Goal: Check status: Check status

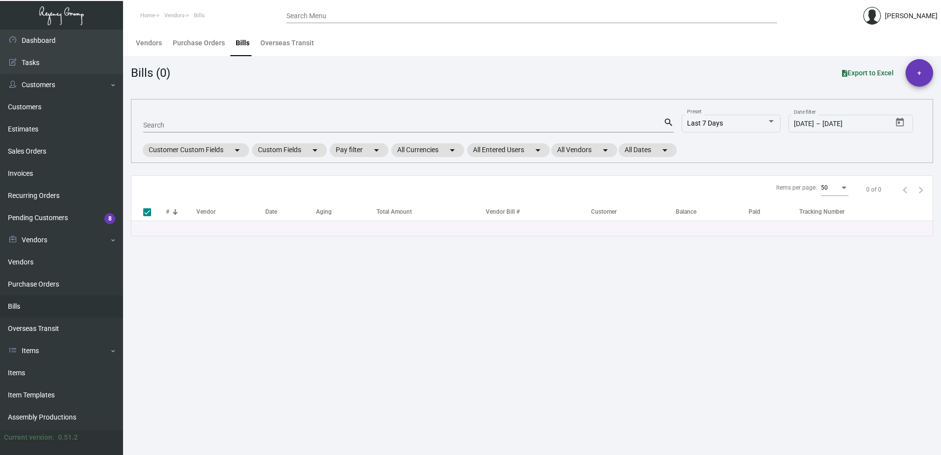
click at [154, 130] on div "Search" at bounding box center [403, 124] width 520 height 15
paste input "107521"
type input "107521"
click at [169, 122] on input "107521" at bounding box center [403, 126] width 520 height 8
click at [667, 120] on mat-icon "search" at bounding box center [668, 123] width 10 height 12
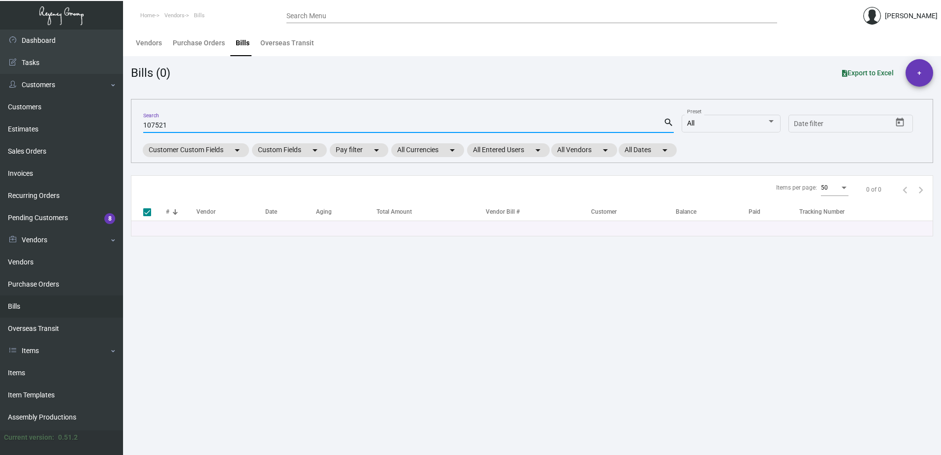
click at [667, 120] on mat-icon "search" at bounding box center [668, 123] width 10 height 12
click at [204, 39] on div "Purchase Orders" at bounding box center [199, 43] width 52 height 10
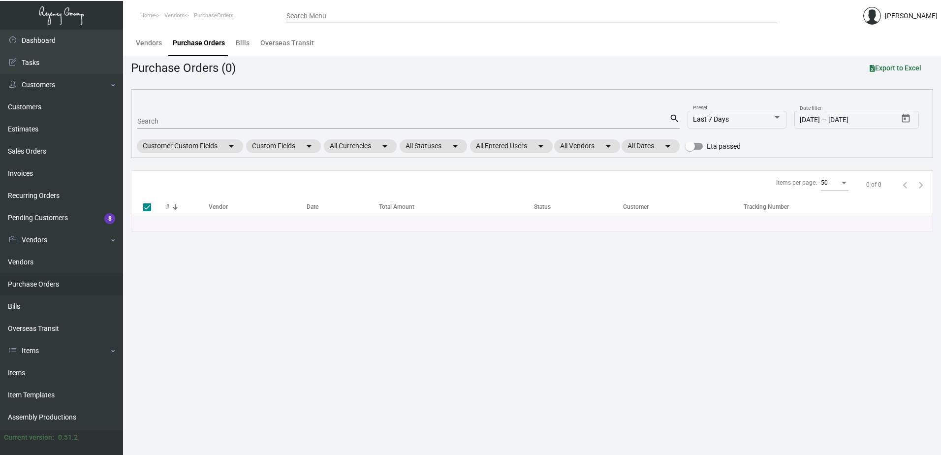
click at [221, 121] on input "Search" at bounding box center [403, 122] width 532 height 8
paste input "107521"
type input "107521"
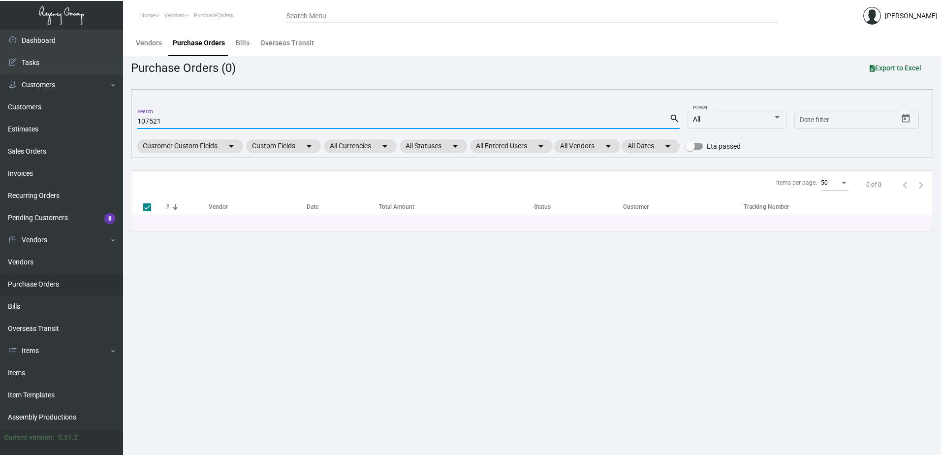
checkbox input "false"
type input "107521"
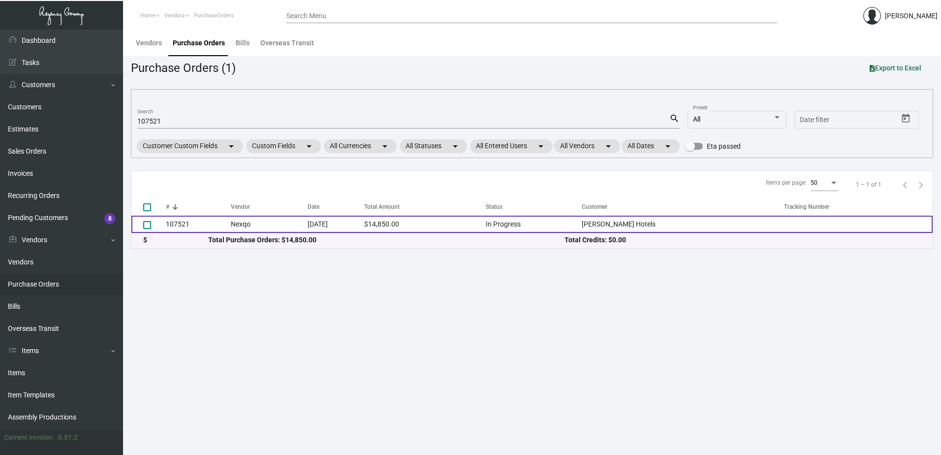
click at [285, 226] on td "Nexqo" at bounding box center [269, 224] width 77 height 17
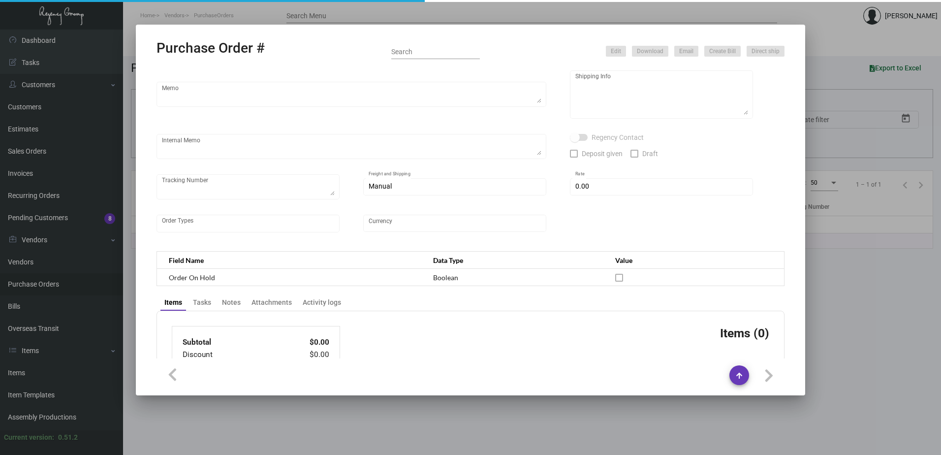
type input "Nexqo"
type input "[PERSON_NAME]"
type input "107521"
type input "[DATE]"
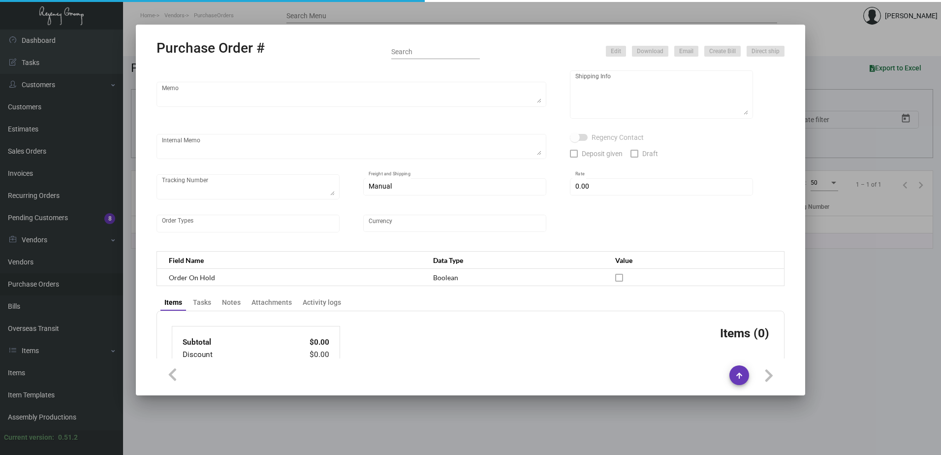
type input "[PERSON_NAME] Hotels"
type textarea "Please ship 25k right away, by boat to our NJ warehouse. For the remaining quan…"
type textarea "Regency Group NJ - [PERSON_NAME] [STREET_ADDRESS]"
checkbox input "true"
type input "$ 0.00"
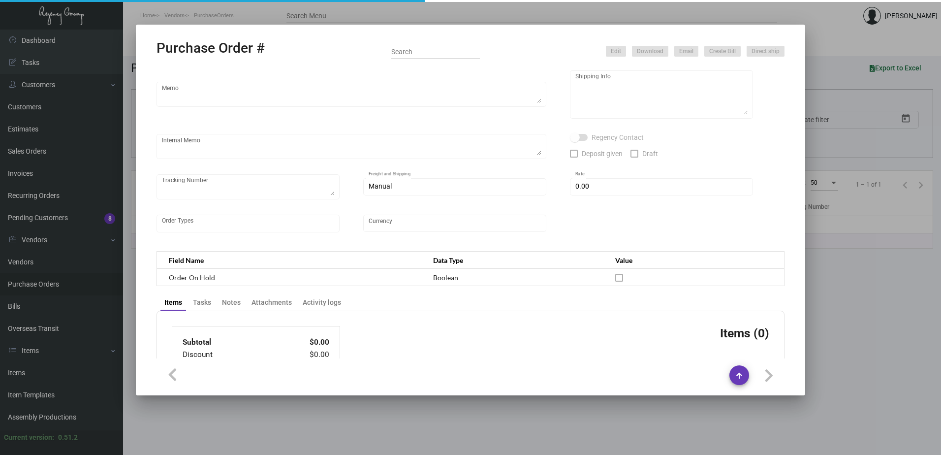
type input "United States Dollar $"
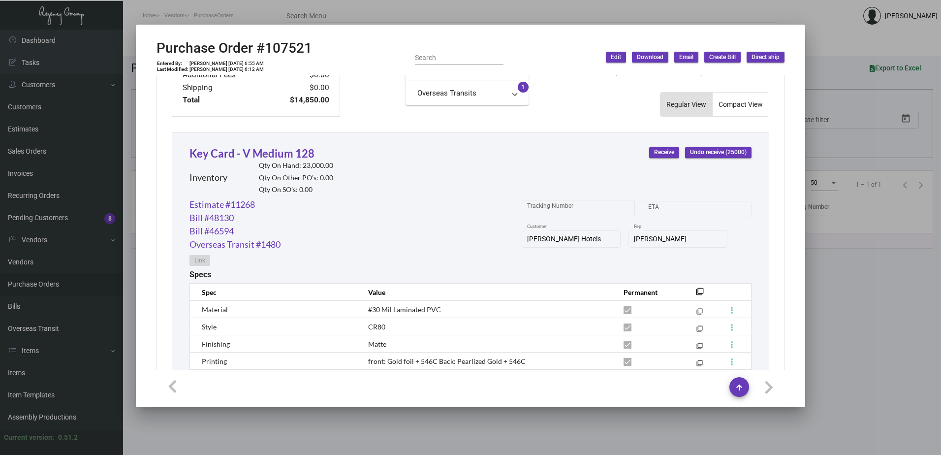
scroll to position [526, 0]
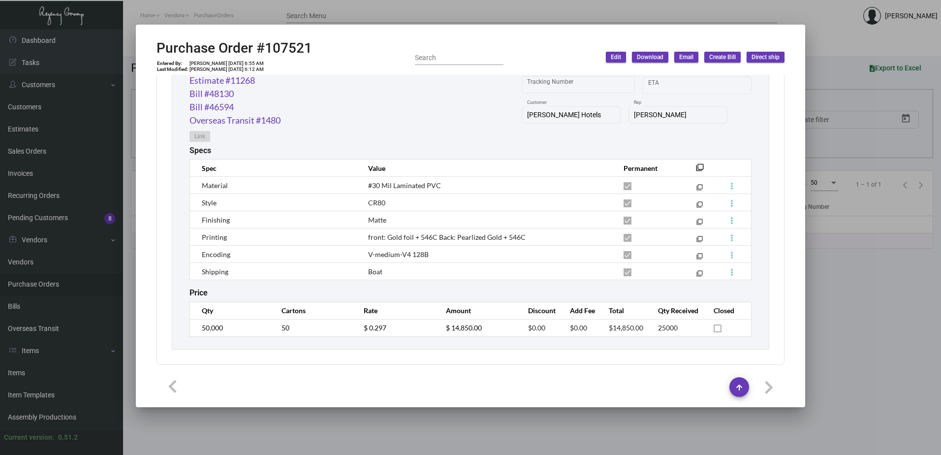
click at [841, 52] on div at bounding box center [470, 227] width 941 height 455
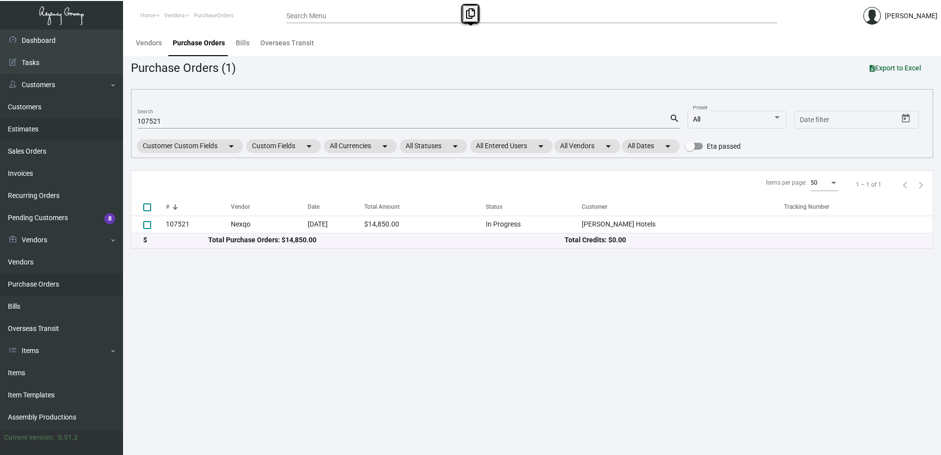
drag, startPoint x: 232, startPoint y: 114, endPoint x: 99, endPoint y: 127, distance: 134.0
click at [99, 127] on div "Dashboard Dashboard Tasks Customers Customers Estimates Sales Orders Invoices R…" at bounding box center [470, 242] width 941 height 425
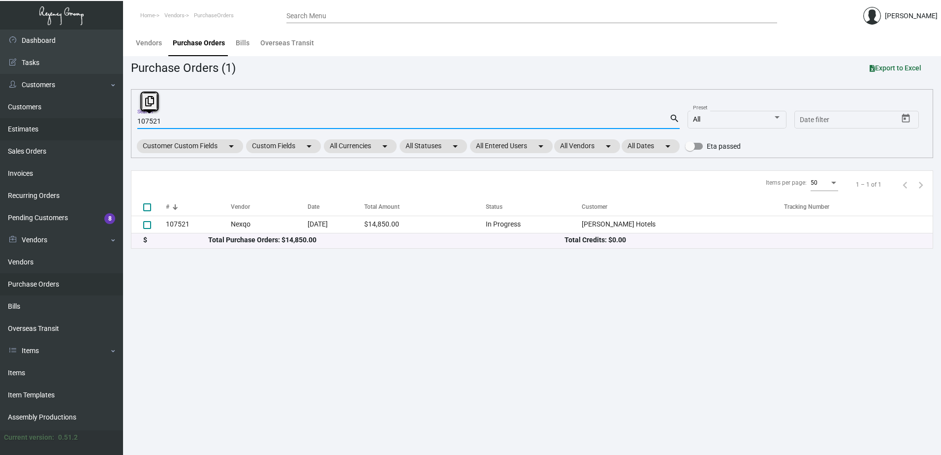
drag, startPoint x: 99, startPoint y: 127, endPoint x: 115, endPoint y: 122, distance: 16.7
click at [115, 122] on div "Dashboard Dashboard Tasks Customers Customers Estimates Sales Orders Invoices R…" at bounding box center [470, 242] width 941 height 425
paste input "743"
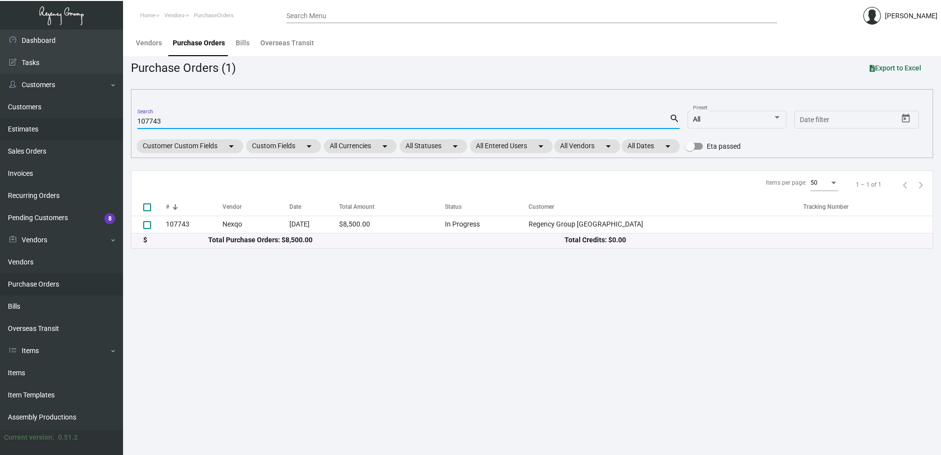
type input "107743"
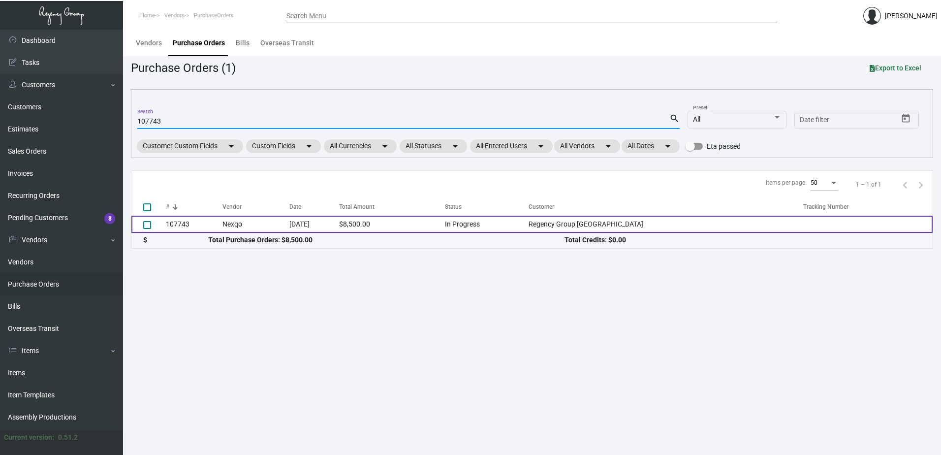
click at [193, 224] on td "107743" at bounding box center [194, 224] width 57 height 17
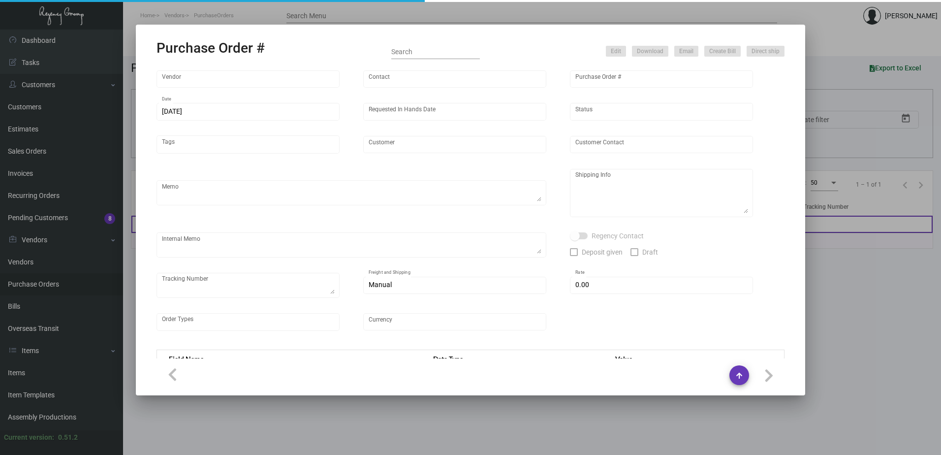
type input "Nexqo"
type input "[PERSON_NAME]"
type input "107743"
type input "[DATE]"
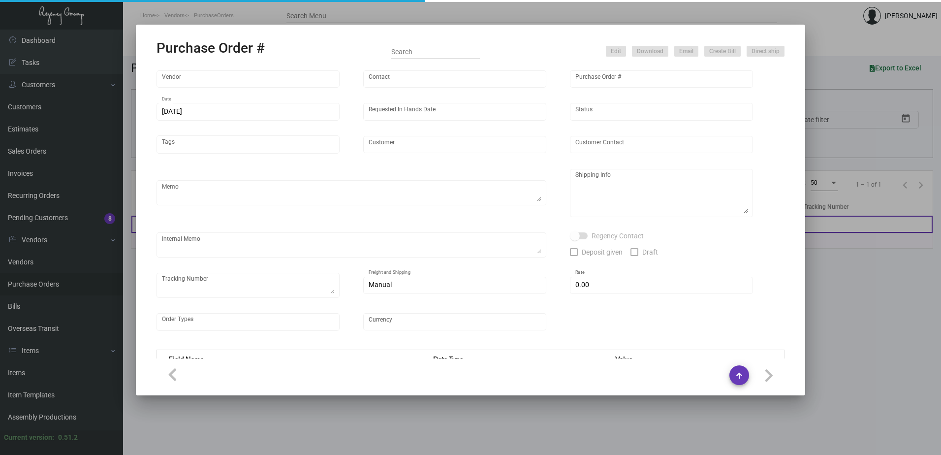
type input "Regency Group [GEOGRAPHIC_DATA]"
type textarea "By boat to our NJ warehouse."
type textarea "Regency Group NJ - [PERSON_NAME] [STREET_ADDRESS]"
type textarea "10/28 - 3k keys requested to be shipped by air."
checkbox input "true"
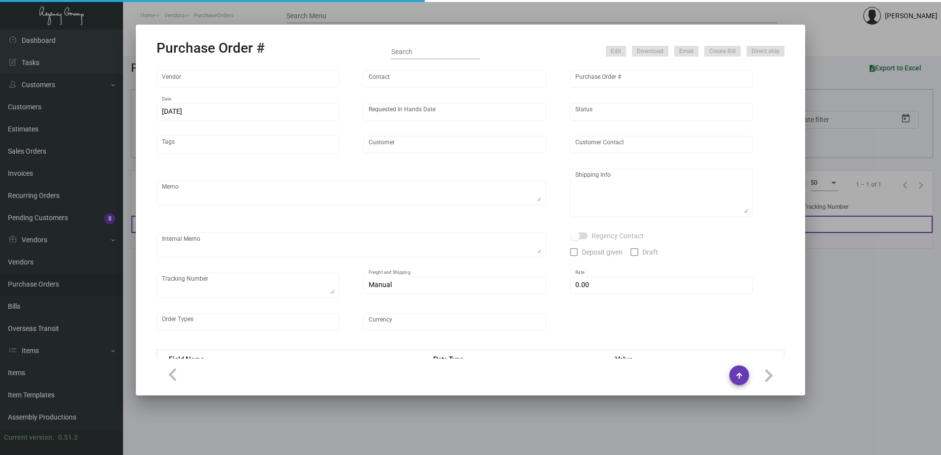
type input "$ 0.00"
type input "United States Dollar $"
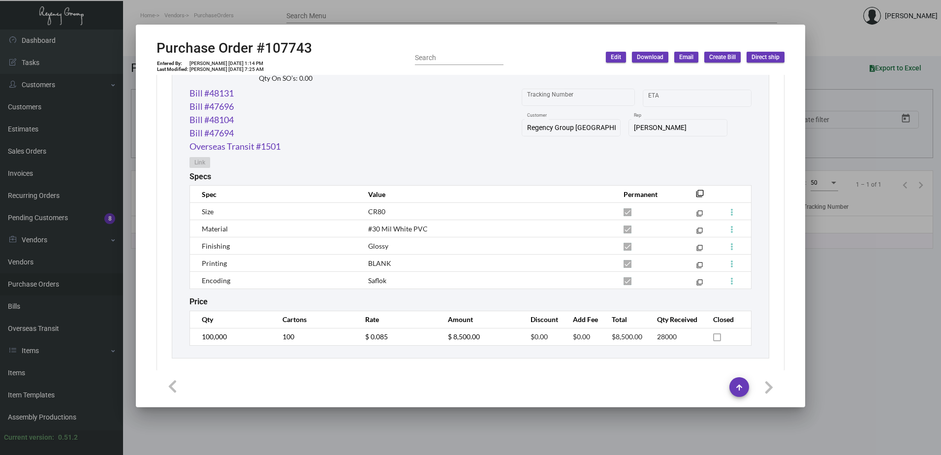
scroll to position [522, 0]
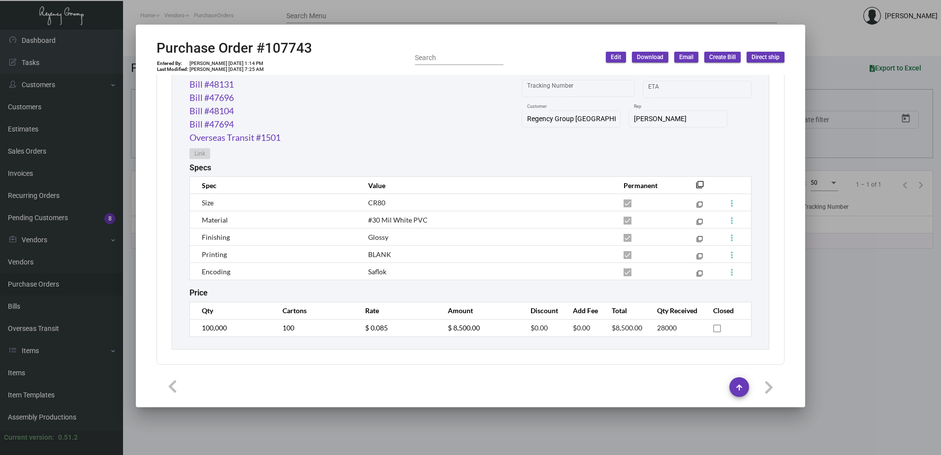
click at [833, 53] on div at bounding box center [470, 227] width 941 height 455
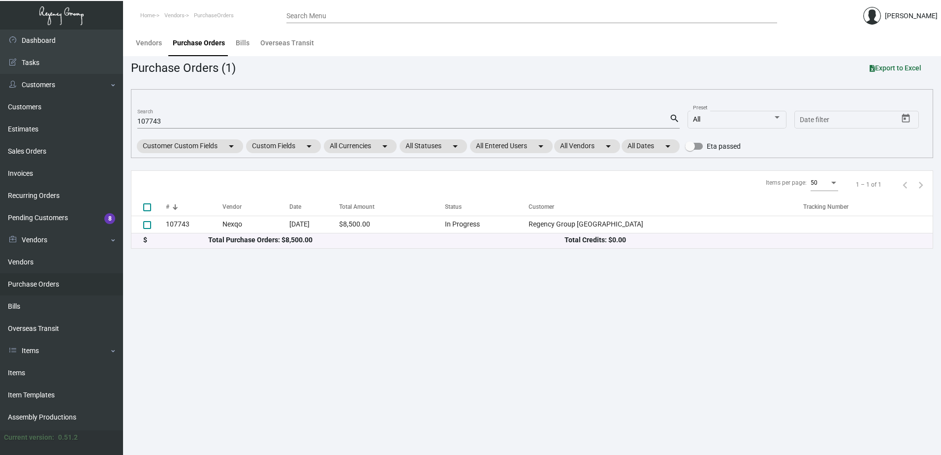
drag, startPoint x: 201, startPoint y: 117, endPoint x: 143, endPoint y: 123, distance: 58.4
click at [143, 123] on div "107743 Search" at bounding box center [403, 120] width 532 height 15
drag, startPoint x: 166, startPoint y: 125, endPoint x: 85, endPoint y: 113, distance: 82.0
click at [85, 113] on div "Dashboard Dashboard Tasks Customers Customers Estimates Sales Orders Invoices R…" at bounding box center [470, 242] width 941 height 425
paste input "8135"
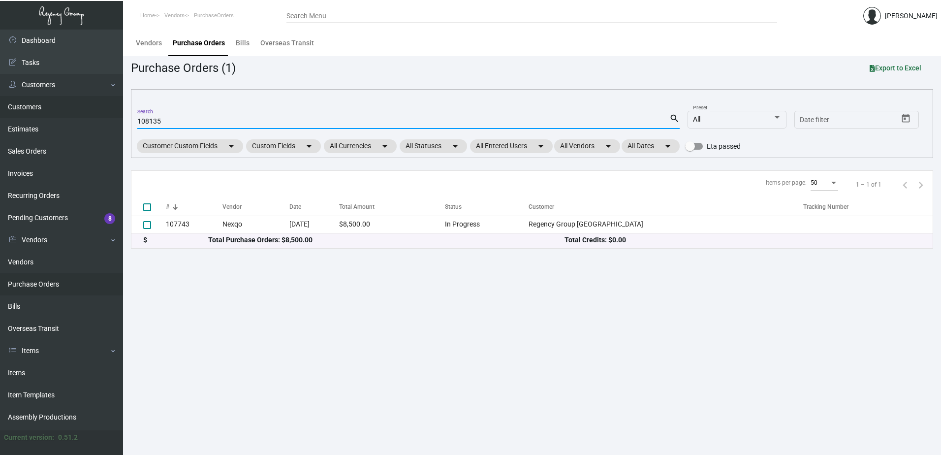
type input "108135"
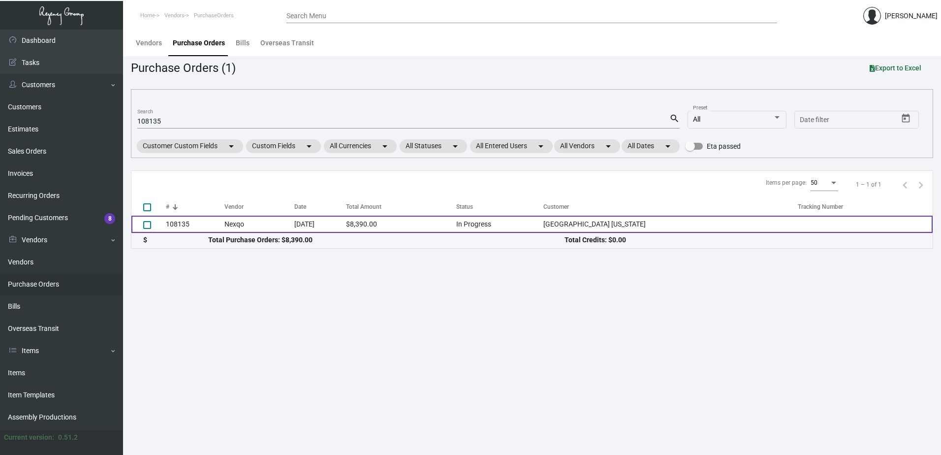
click at [213, 221] on td "108135" at bounding box center [195, 224] width 59 height 17
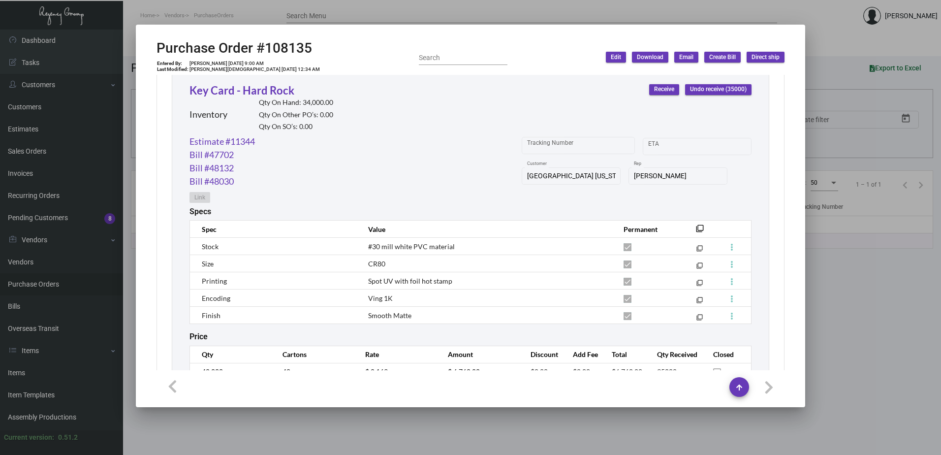
scroll to position [462, 0]
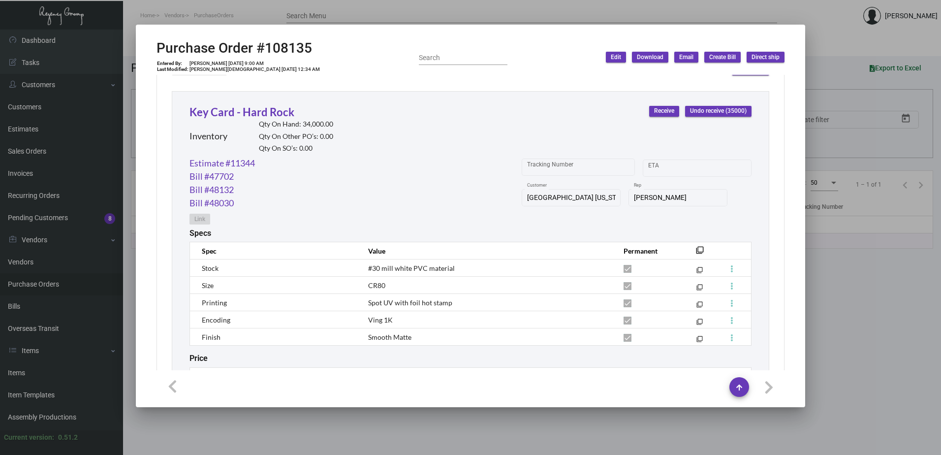
click at [835, 63] on div at bounding box center [470, 227] width 941 height 455
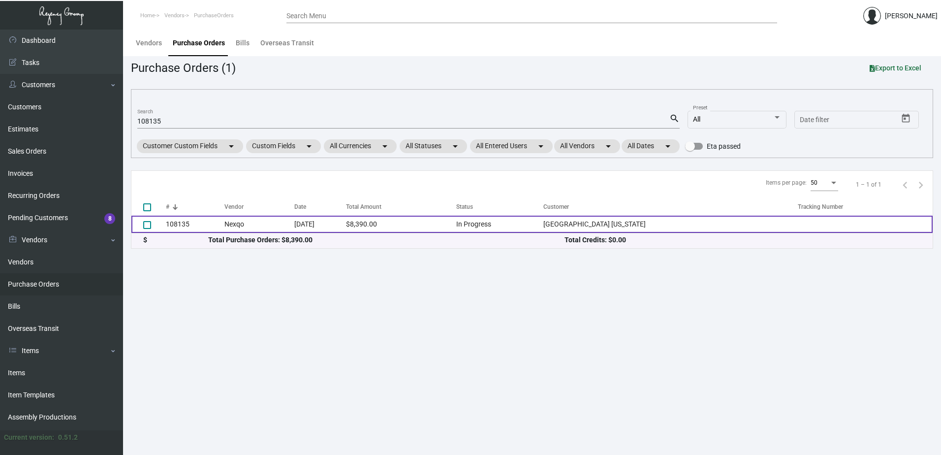
click at [208, 225] on td "108135" at bounding box center [195, 224] width 59 height 17
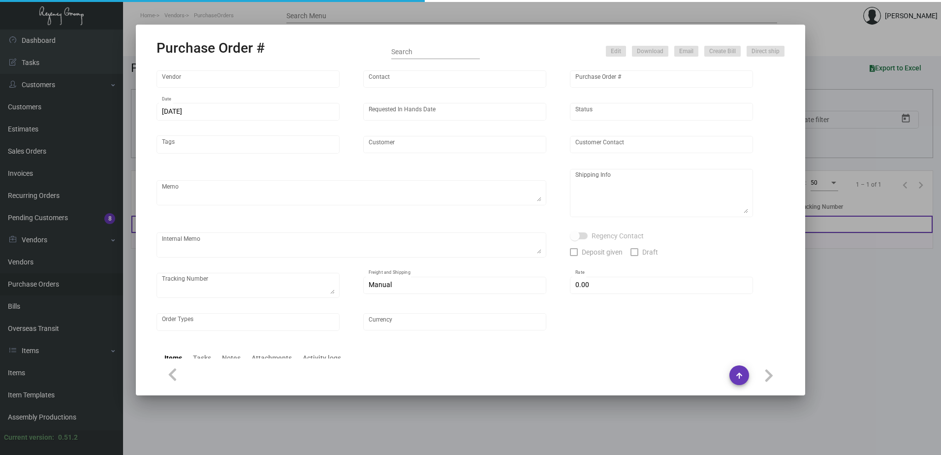
type input "Nexqo"
type input "[PERSON_NAME]"
type input "108135"
type input "[DATE]"
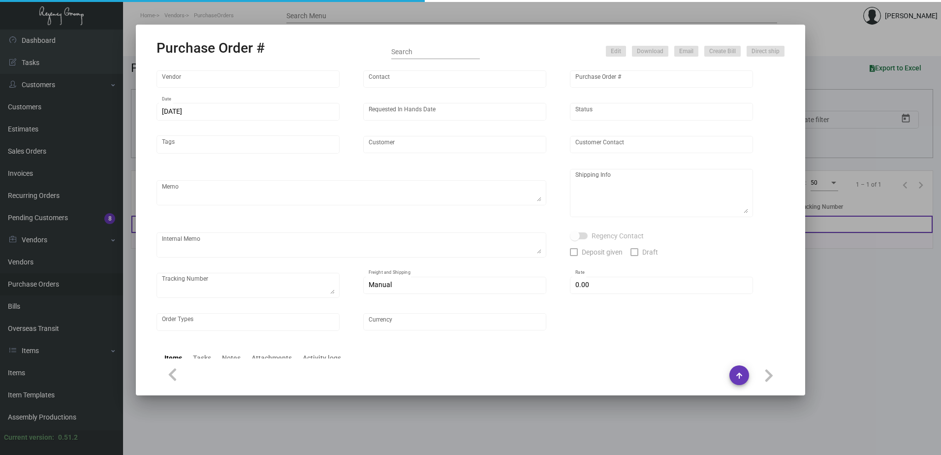
type input "[GEOGRAPHIC_DATA] [US_STATE]"
type textarea "Please ship 10k by air, 20k in the upcoming boat and the remaining in the next …"
type textarea "Regency Group NJ - [PERSON_NAME] [STREET_ADDRESS]"
checkbox input "true"
type input "$ 0.00"
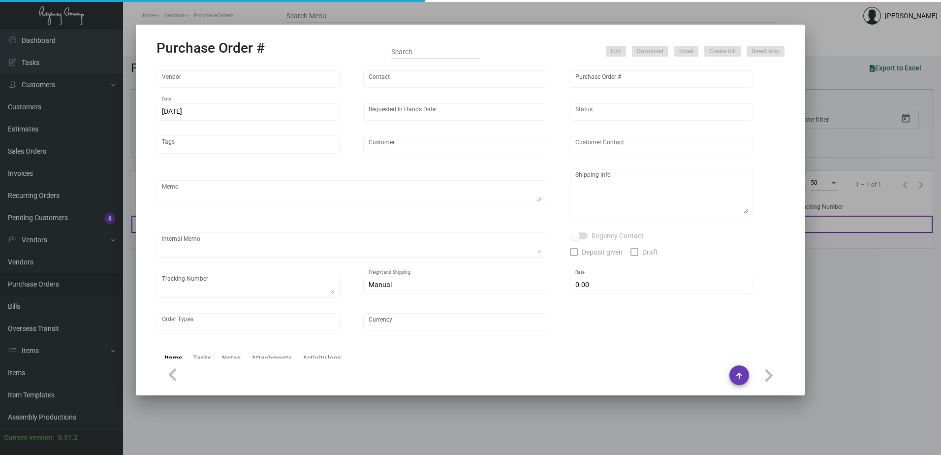
type input "United States Dollar $"
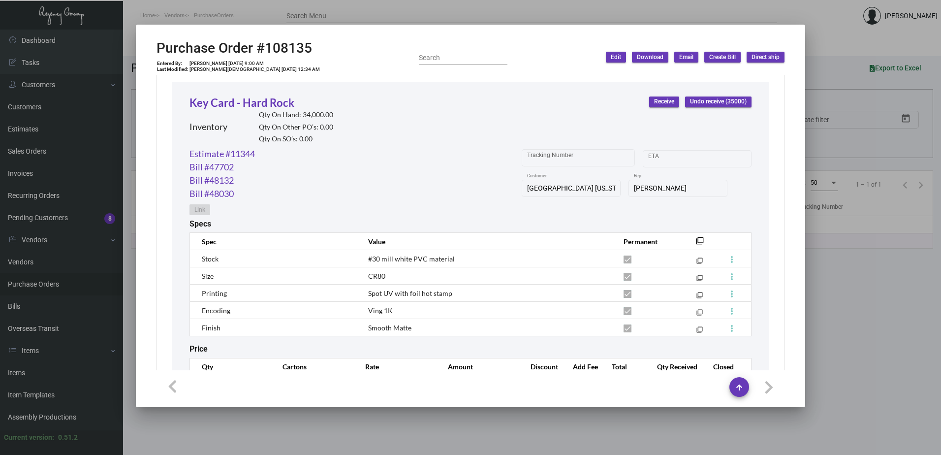
scroll to position [541, 0]
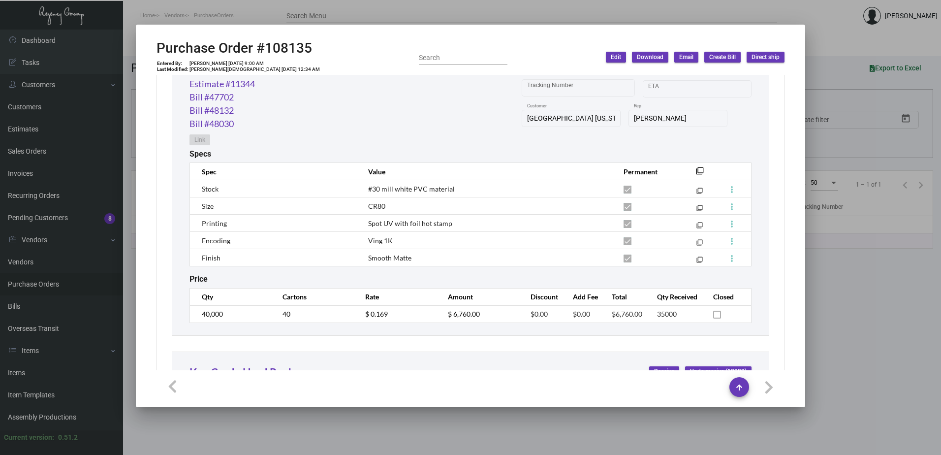
click at [818, 36] on div at bounding box center [470, 227] width 941 height 455
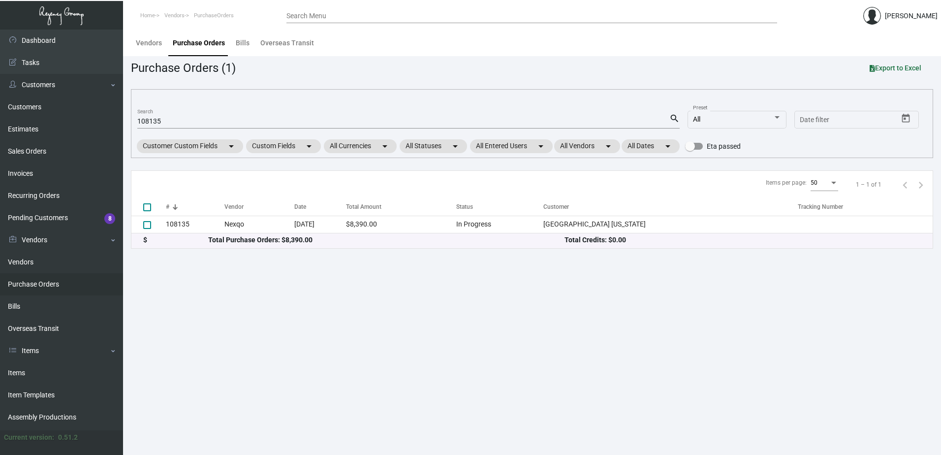
drag, startPoint x: 168, startPoint y: 126, endPoint x: 138, endPoint y: 118, distance: 31.4
click at [138, 118] on div "108135 Search" at bounding box center [403, 120] width 532 height 15
drag, startPoint x: 189, startPoint y: 120, endPoint x: 127, endPoint y: 119, distance: 62.0
click at [127, 119] on main "Vendors Purchase Orders Bills Overseas Transit Purchase Orders (1) Export to Ex…" at bounding box center [532, 242] width 818 height 425
paste input "7521"
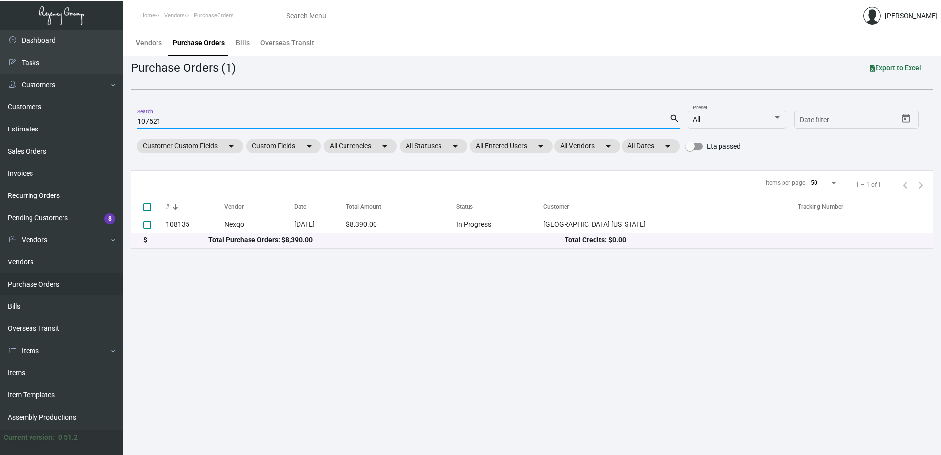
type input "107521"
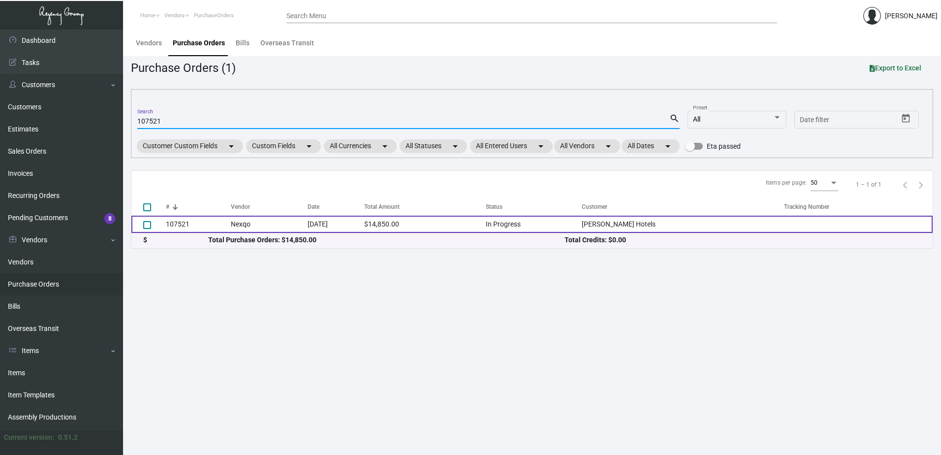
click at [197, 223] on td "107521" at bounding box center [198, 224] width 65 height 17
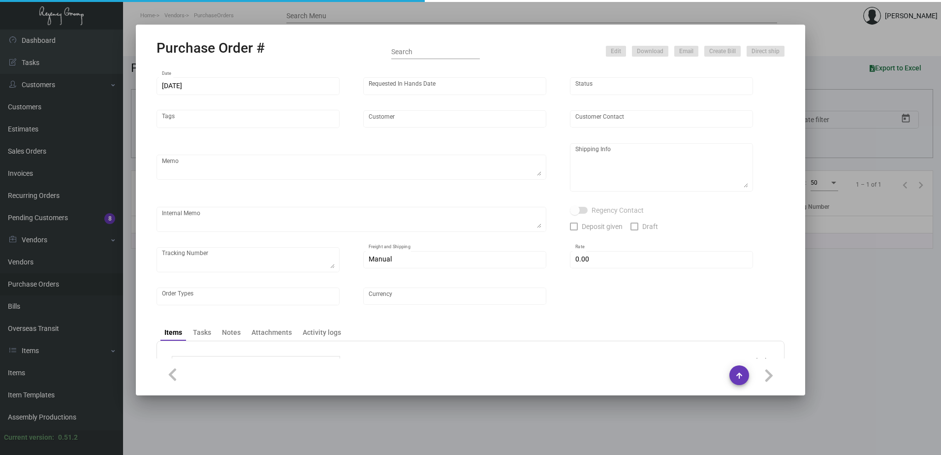
type input "Nexqo"
type input "[PERSON_NAME]"
type input "107521"
type input "[DATE]"
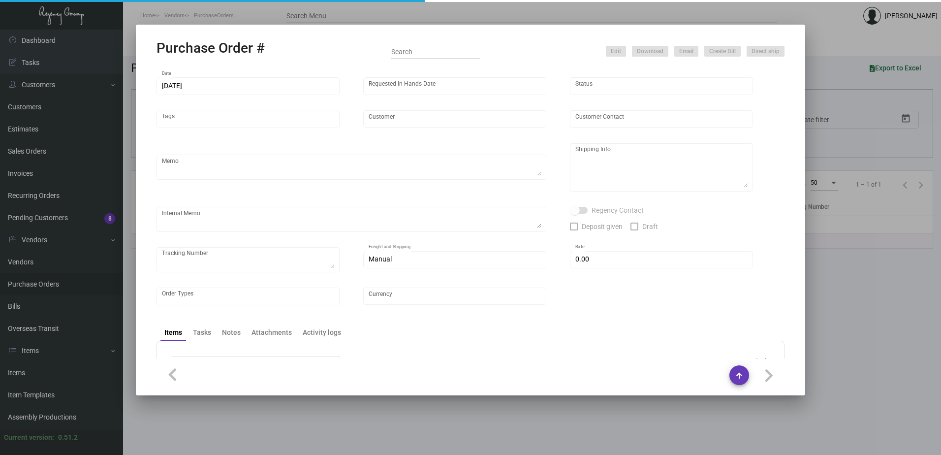
type input "[PERSON_NAME] Hotels"
type textarea "Please ship 25k right away, by boat to our NJ warehouse. For the remaining quan…"
type textarea "Regency Group NJ - [PERSON_NAME] [STREET_ADDRESS]"
checkbox input "true"
type input "$ 0.00"
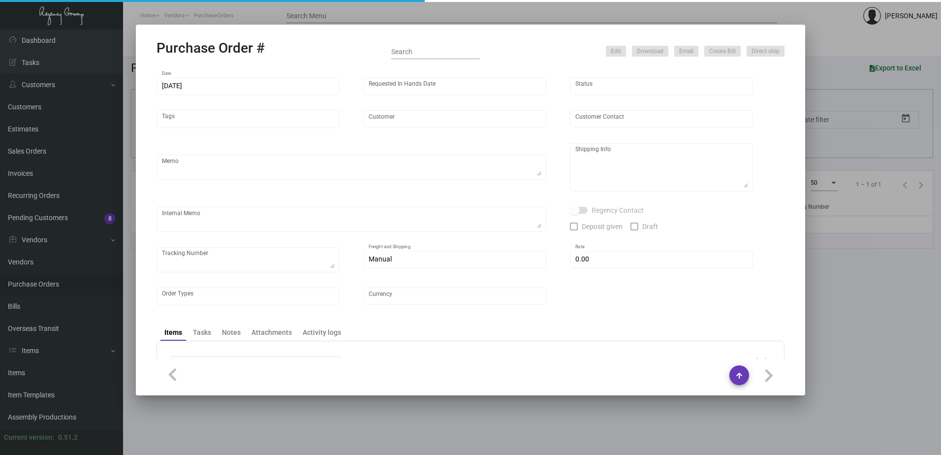
type input "United States Dollar $"
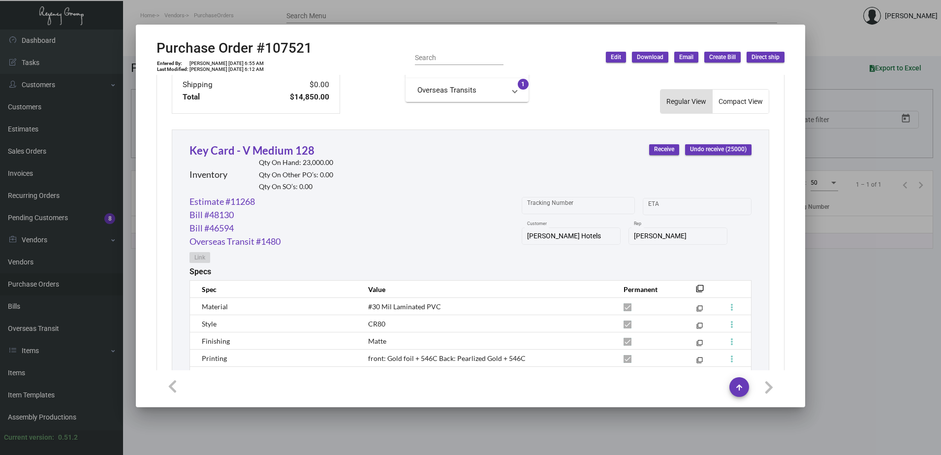
scroll to position [422, 0]
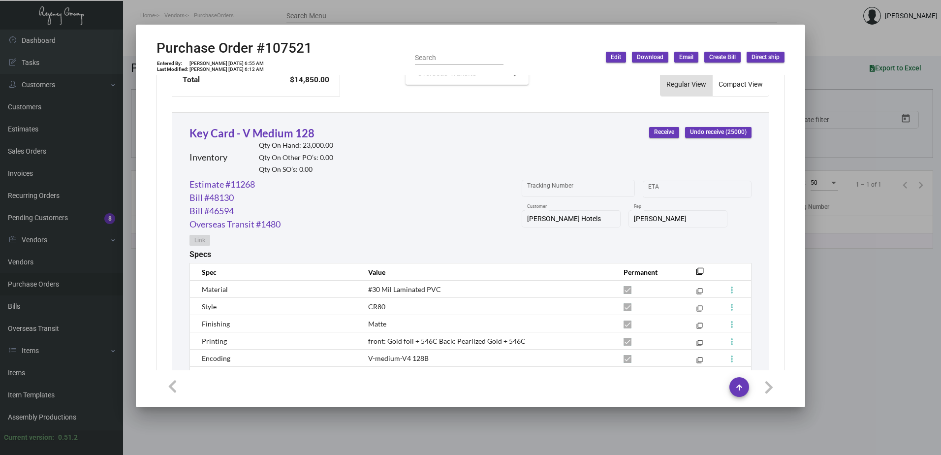
click at [832, 44] on div at bounding box center [470, 227] width 941 height 455
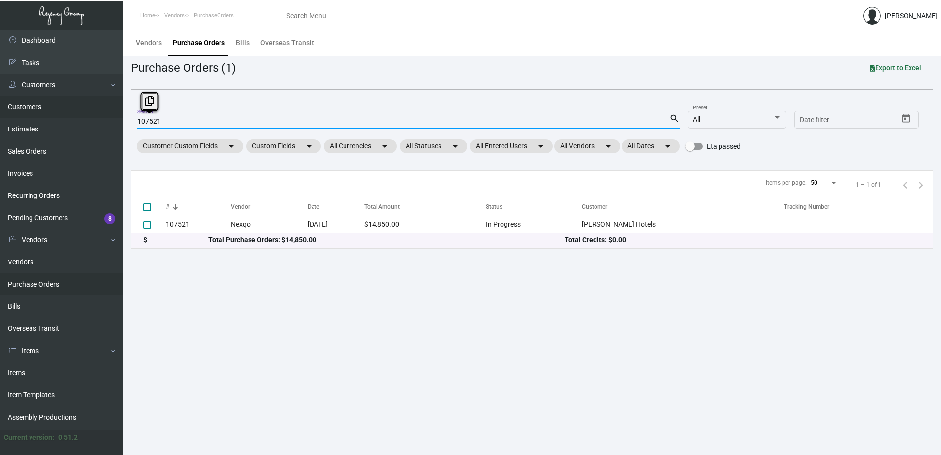
drag, startPoint x: 165, startPoint y: 120, endPoint x: 109, endPoint y: 115, distance: 56.9
click at [109, 115] on div "Dashboard Dashboard Tasks Customers Customers Estimates Sales Orders Invoices R…" at bounding box center [470, 242] width 941 height 425
paste input "743"
type input "107743"
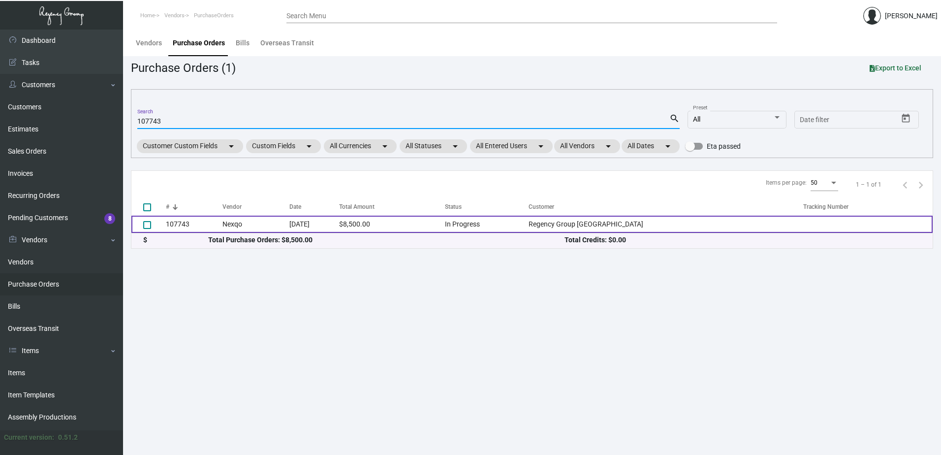
click at [196, 222] on td "107743" at bounding box center [194, 224] width 57 height 17
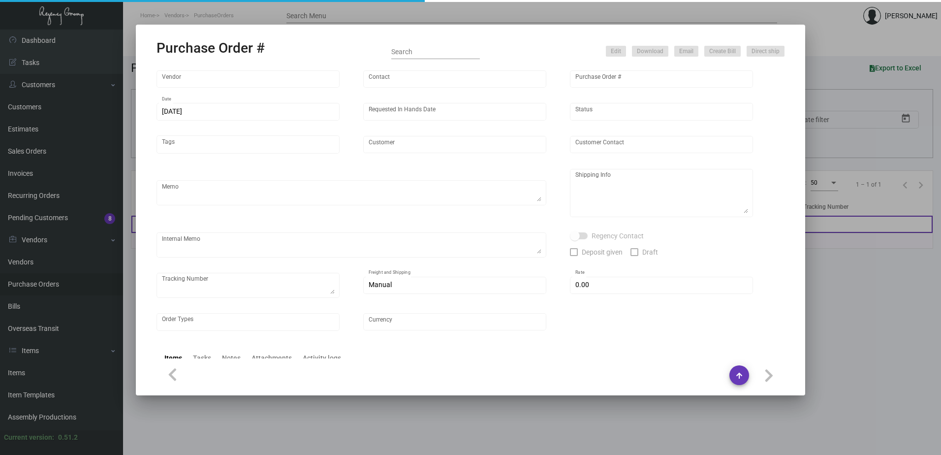
type input "Nexqo"
type input "[PERSON_NAME]"
type input "107743"
type input "[DATE]"
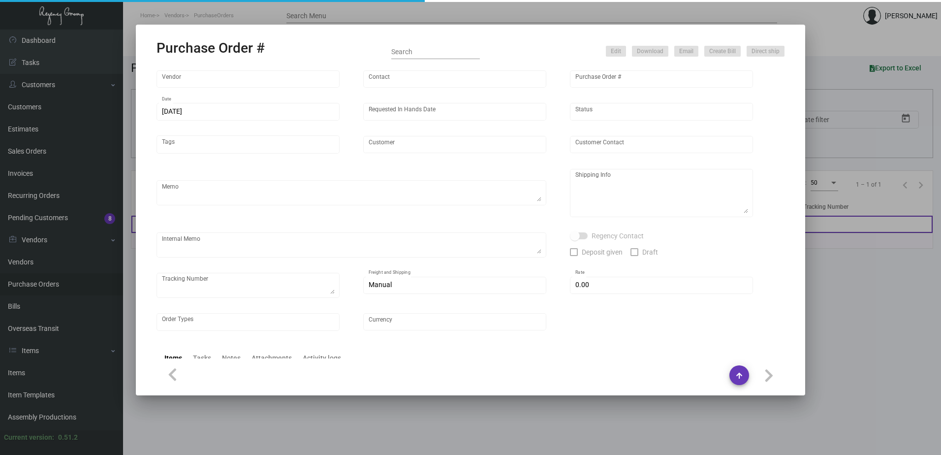
type input "Regency Group [GEOGRAPHIC_DATA]"
type textarea "By boat to our NJ warehouse."
type textarea "Regency Group NJ - [PERSON_NAME] [STREET_ADDRESS]"
type textarea "10/28 - 3k keys requested to be shipped by air."
checkbox input "true"
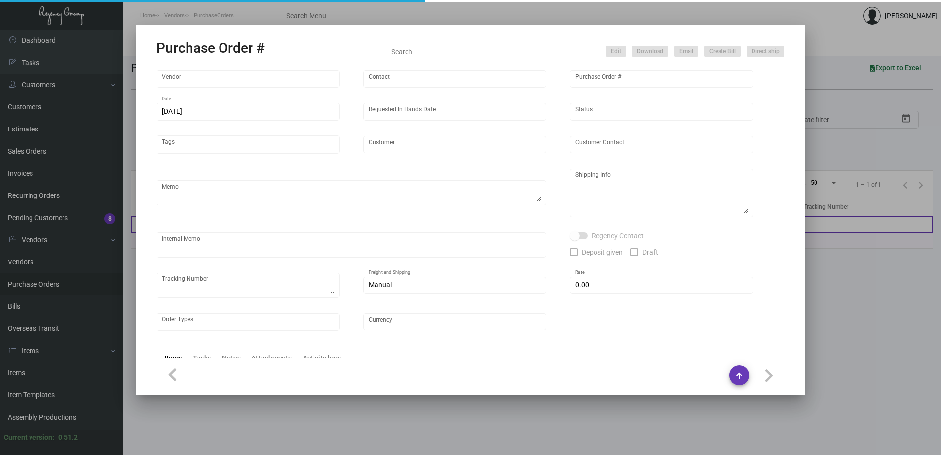
type input "$ 0.00"
type input "United States Dollar $"
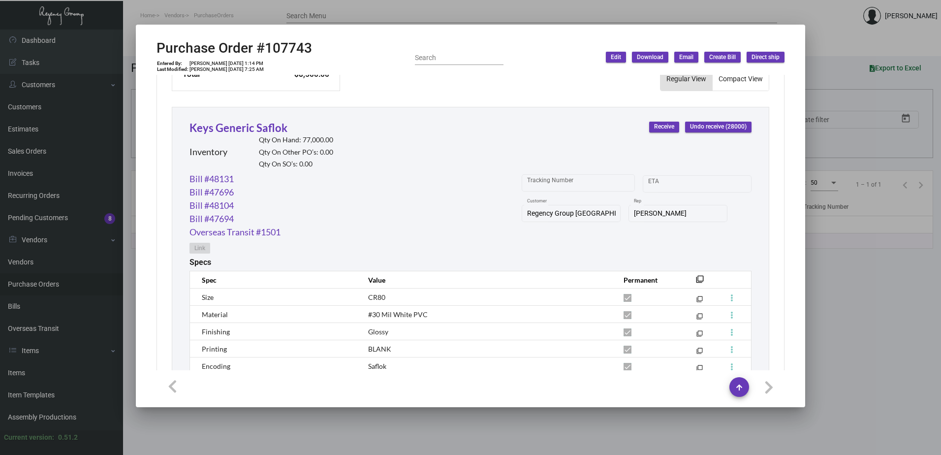
scroll to position [424, 0]
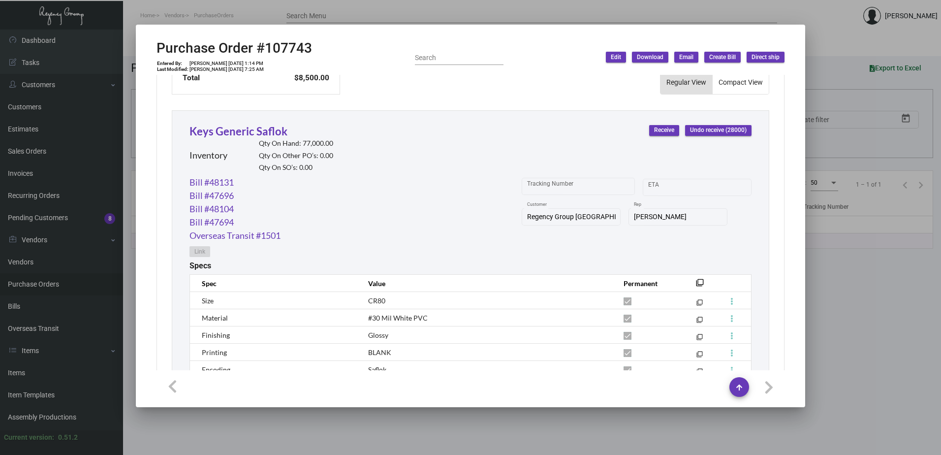
click at [835, 55] on div at bounding box center [470, 227] width 941 height 455
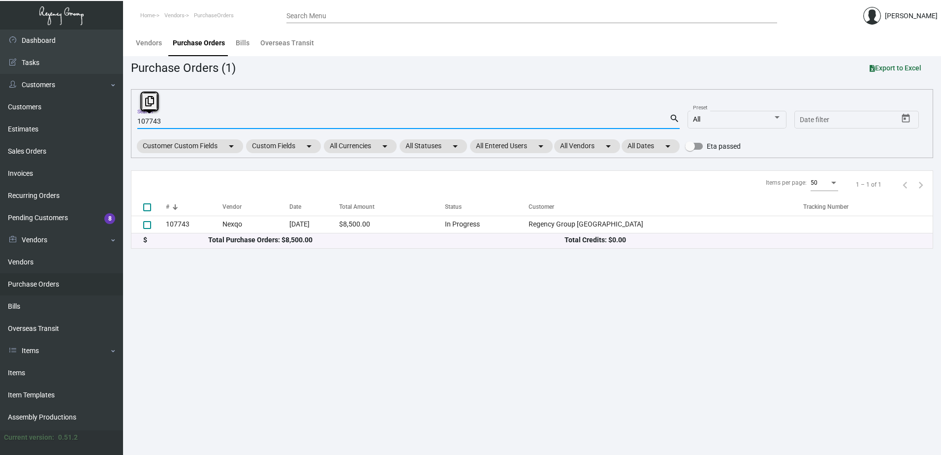
drag, startPoint x: 164, startPoint y: 122, endPoint x: 118, endPoint y: 120, distance: 46.3
click at [119, 120] on div "Dashboard Dashboard Tasks Customers Customers Estimates Sales Orders Invoices R…" at bounding box center [470, 242] width 941 height 425
paste input "065"
type input "107065"
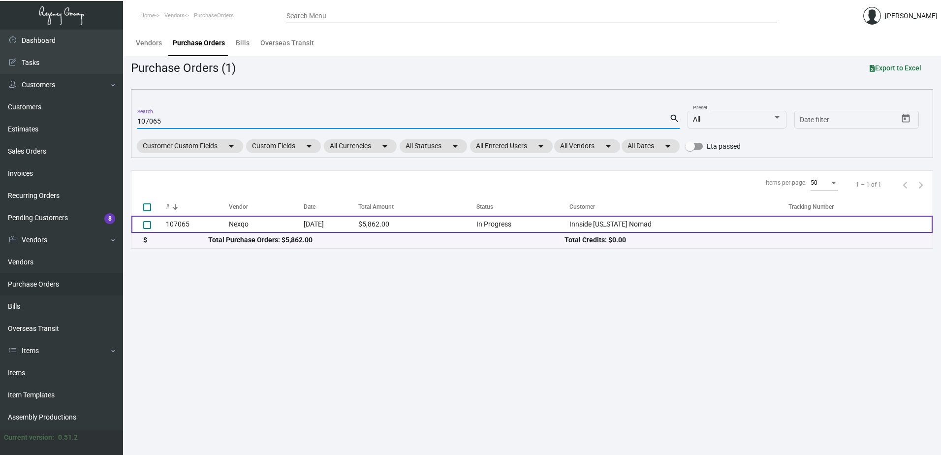
click at [212, 226] on td "107065" at bounding box center [197, 224] width 63 height 17
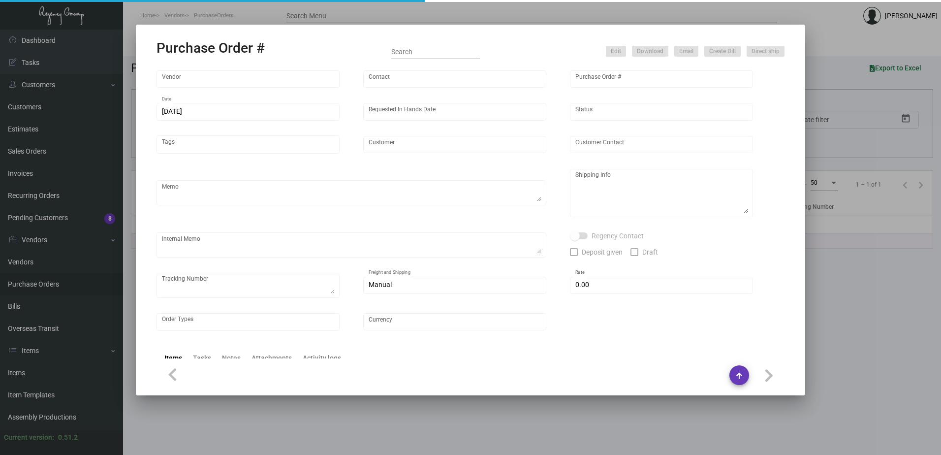
type input "Nexqo"
type input "[PERSON_NAME]"
type input "107065"
type input "[DATE]"
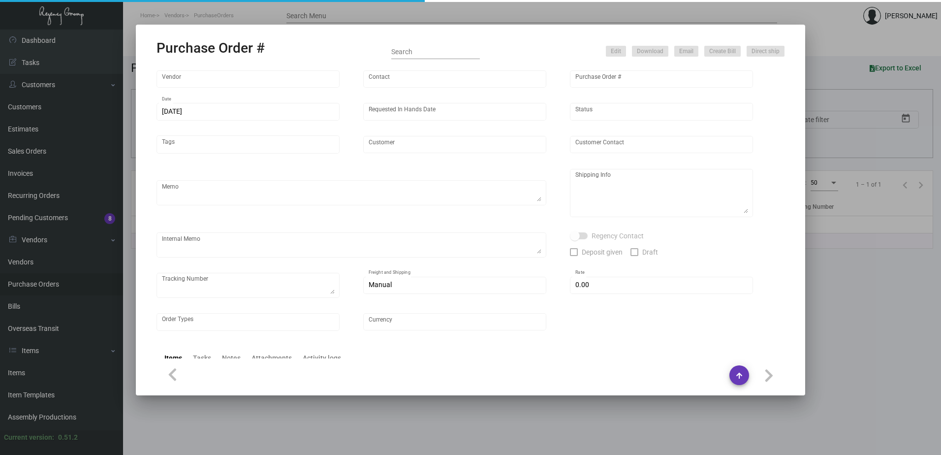
type input "Innside [US_STATE] Nomad"
type textarea "3K via air, 15K boat out ASAP, 12K leftover boat out [DATE]."
type textarea "Regency Group NJ - [PERSON_NAME] [STREET_ADDRESS]"
checkbox input "true"
type input "$ 0.00"
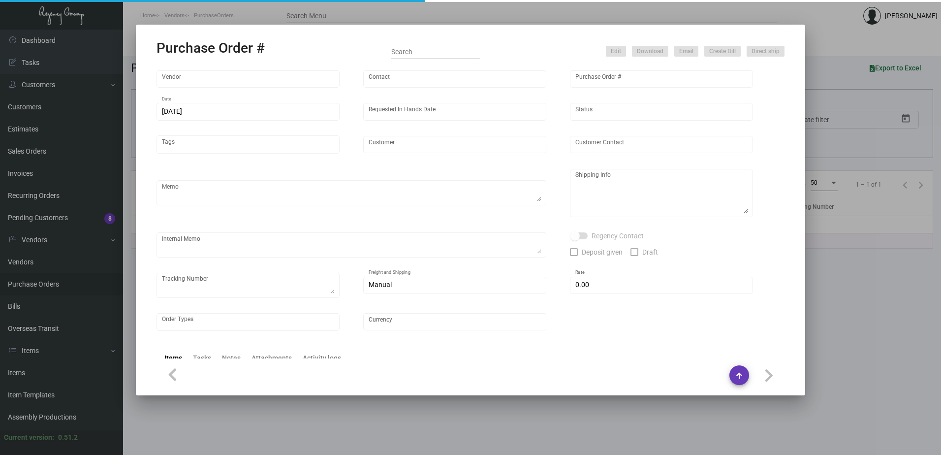
type input "United States Dollar $"
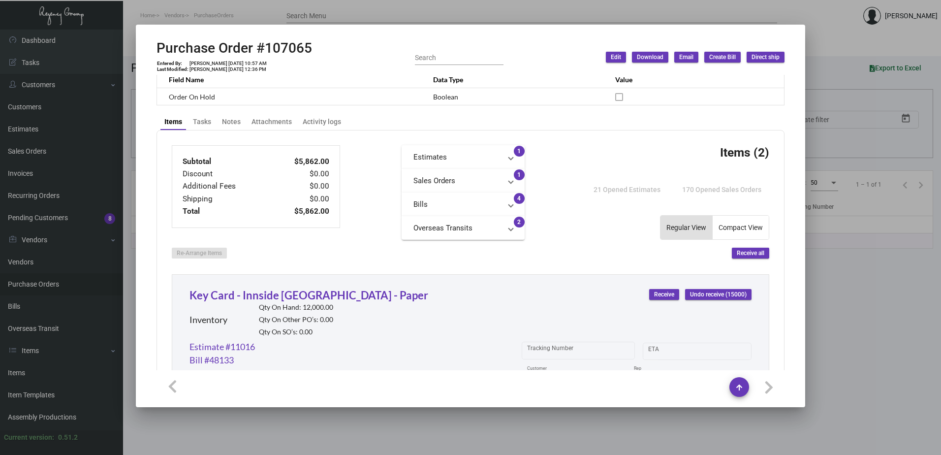
scroll to position [345, 0]
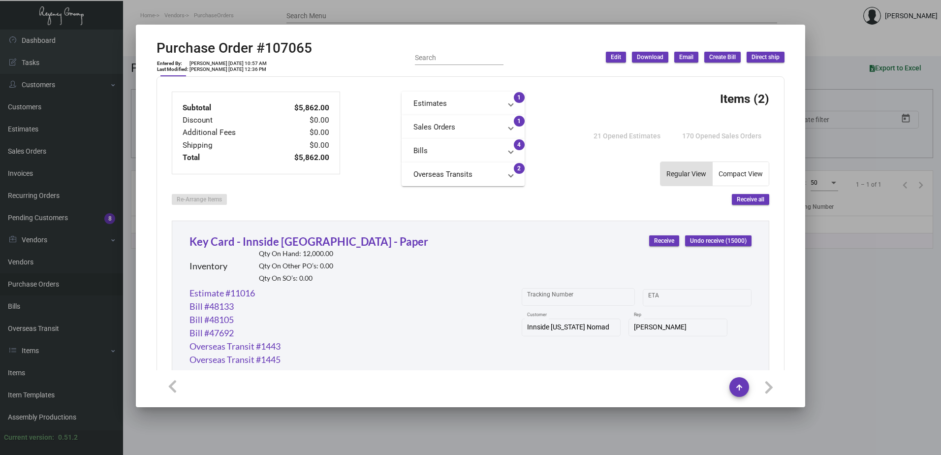
click at [829, 37] on div at bounding box center [470, 227] width 941 height 455
